Goal: Find specific page/section: Find specific page/section

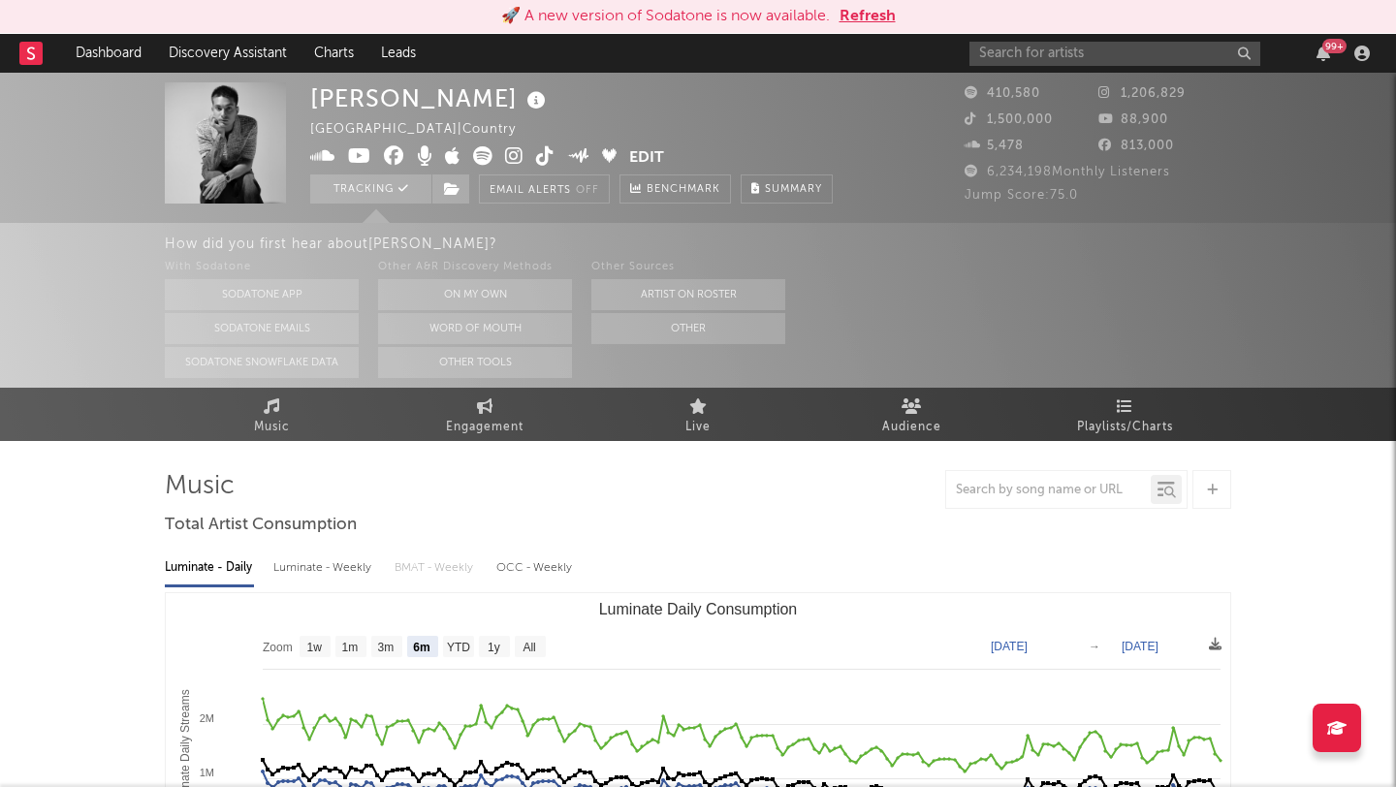
select select "6m"
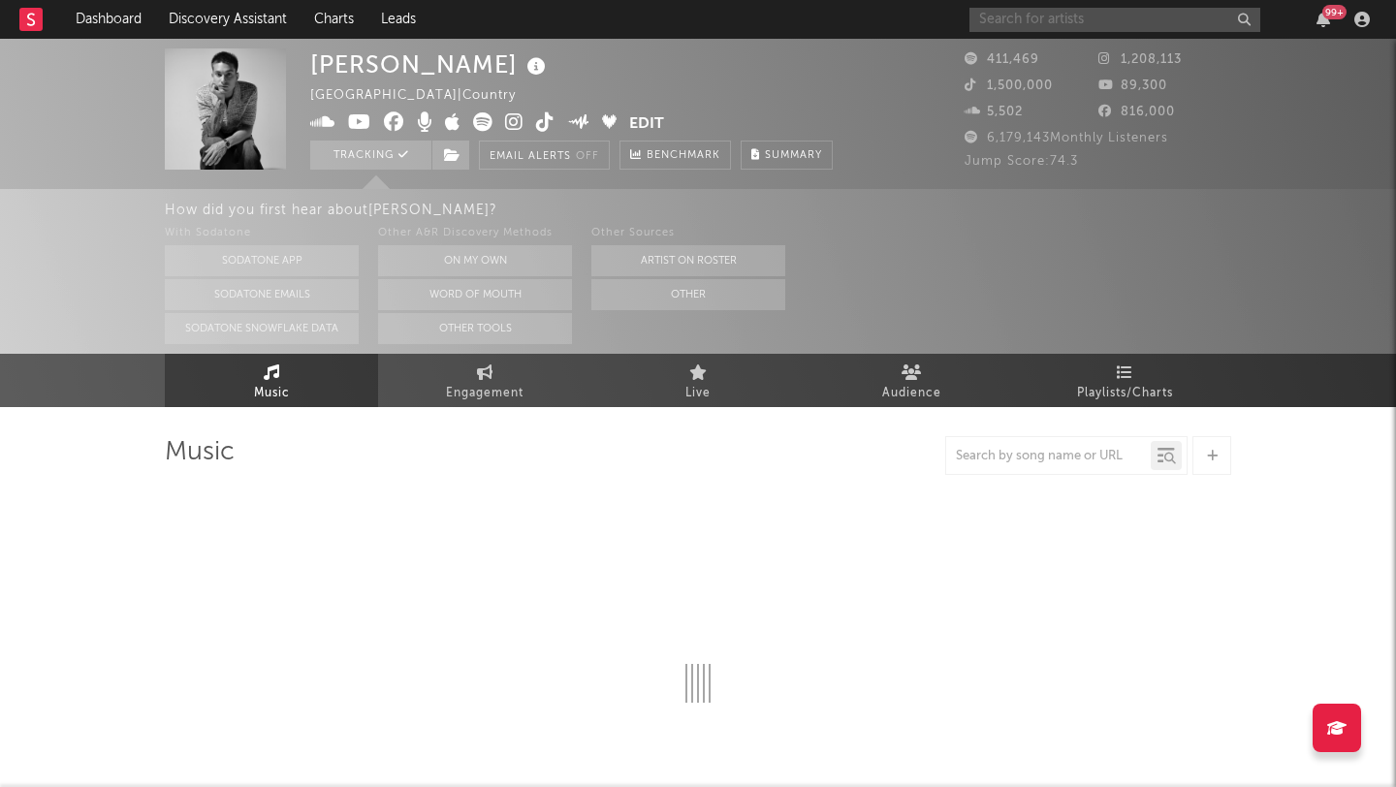
click at [1033, 13] on input "text" at bounding box center [1114, 20] width 291 height 24
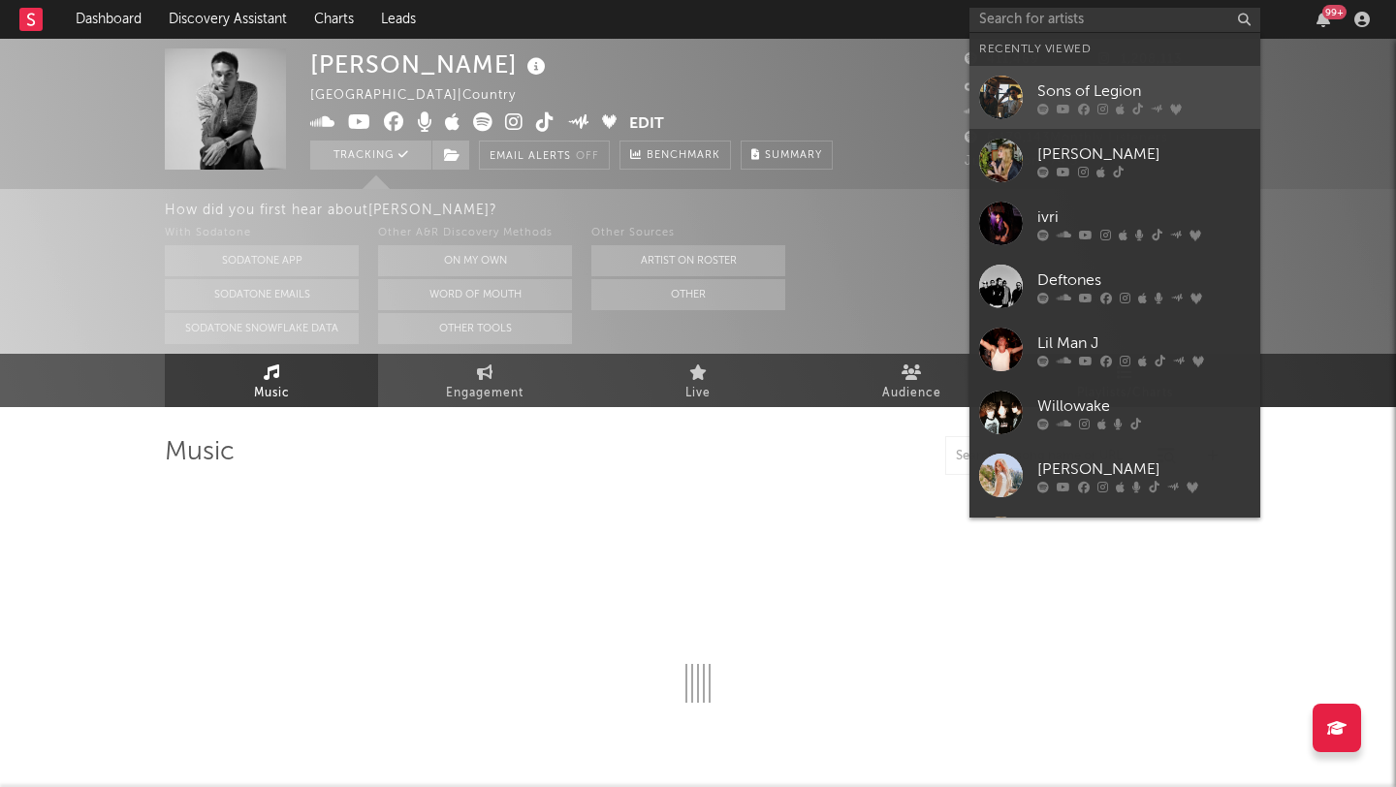
click at [1111, 81] on div "Sons of Legion" at bounding box center [1143, 90] width 213 height 23
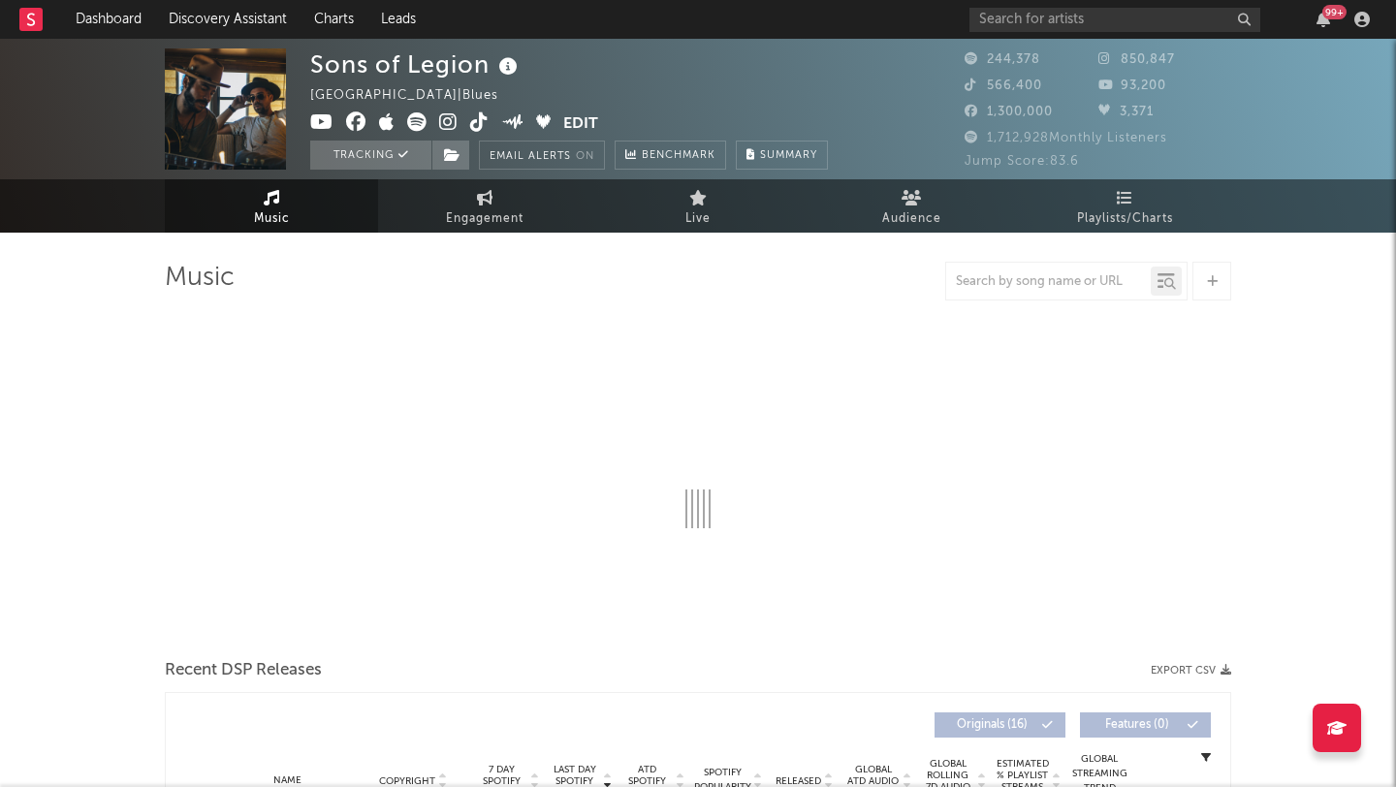
select select "6m"
